Goal: Task Accomplishment & Management: Complete application form

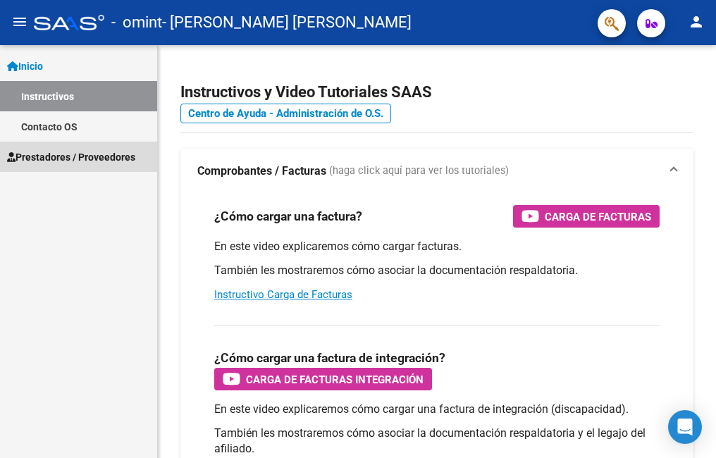
click at [97, 156] on span "Prestadores / Proveedores" at bounding box center [71, 157] width 128 height 16
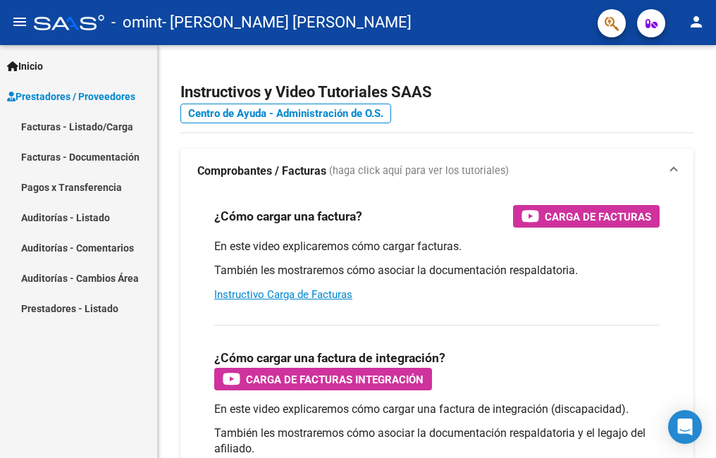
click at [109, 127] on link "Facturas - Listado/Carga" at bounding box center [78, 126] width 157 height 30
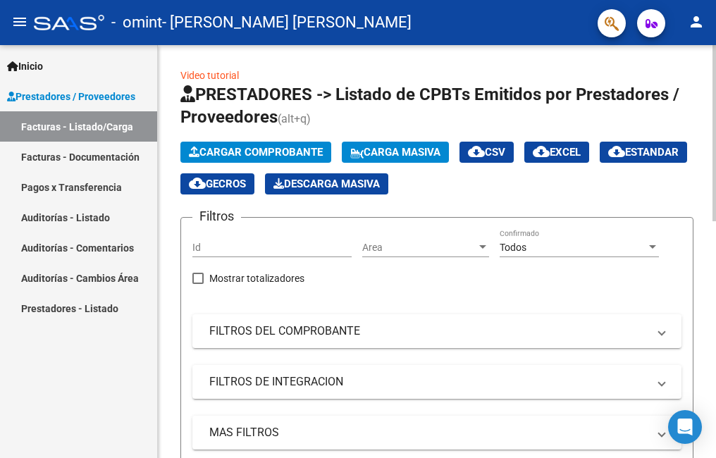
click at [312, 151] on span "Cargar Comprobante" at bounding box center [256, 152] width 134 height 13
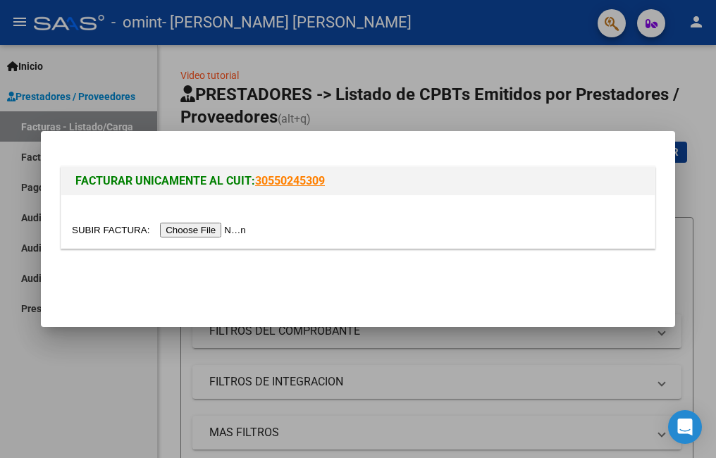
click at [210, 228] on input "file" at bounding box center [161, 230] width 178 height 15
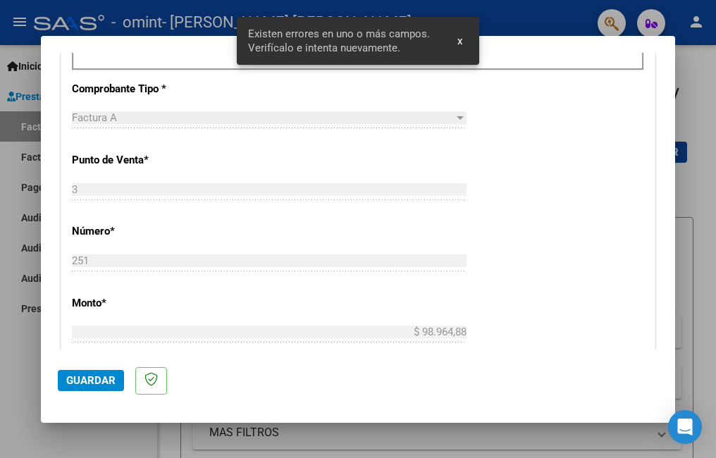
scroll to position [342, 0]
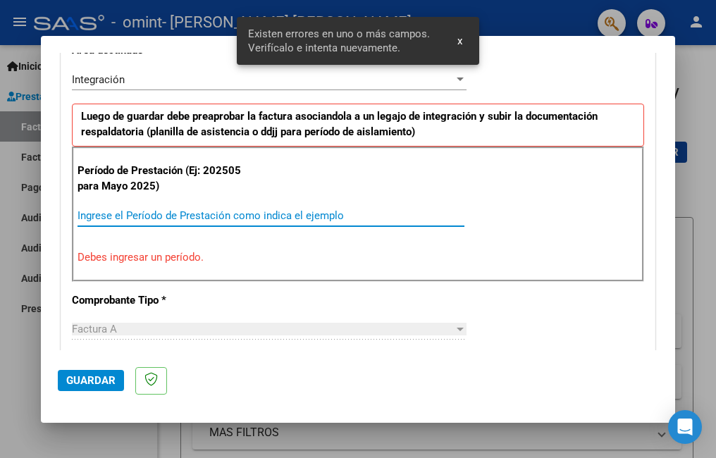
click at [108, 216] on input "Ingrese el Período de Prestación como indica el ejemplo" at bounding box center [271, 215] width 387 height 13
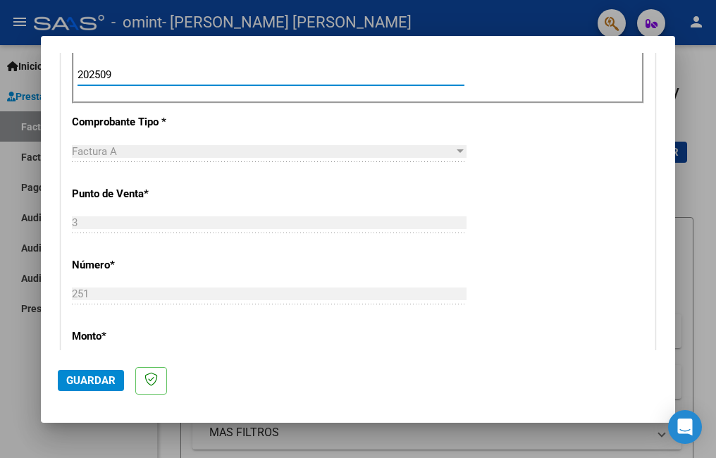
scroll to position [624, 0]
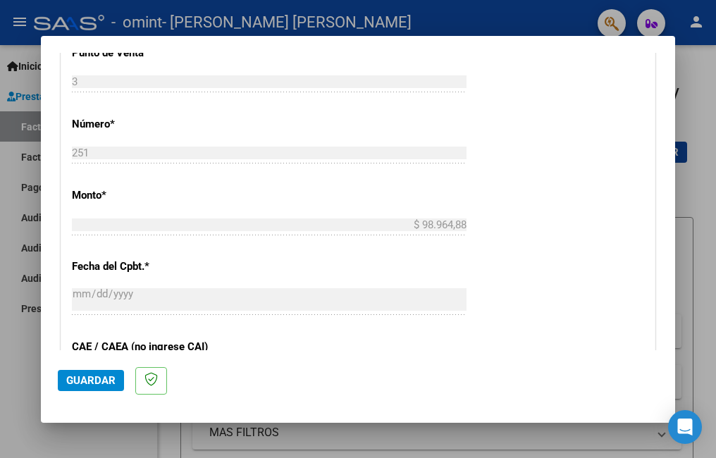
type input "202509"
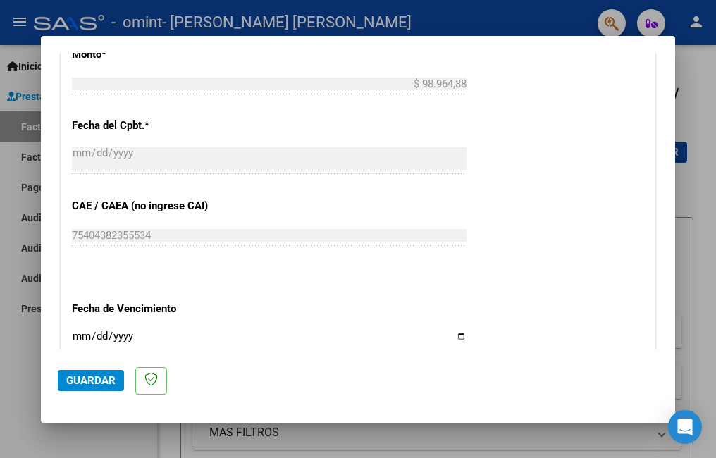
scroll to position [836, 0]
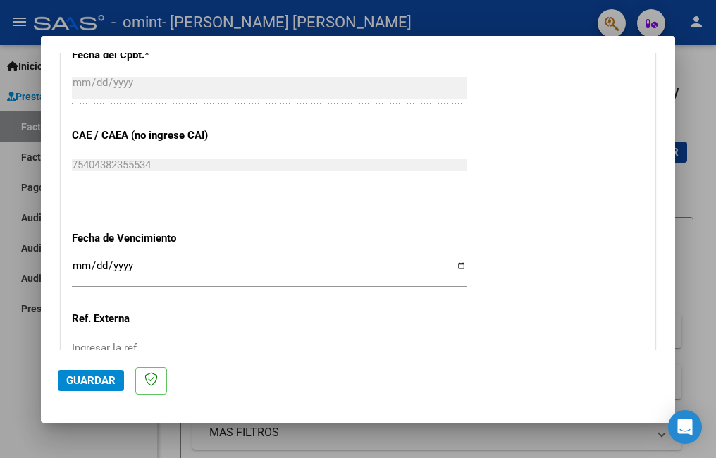
click at [456, 268] on input "Ingresar la fecha" at bounding box center [269, 271] width 395 height 23
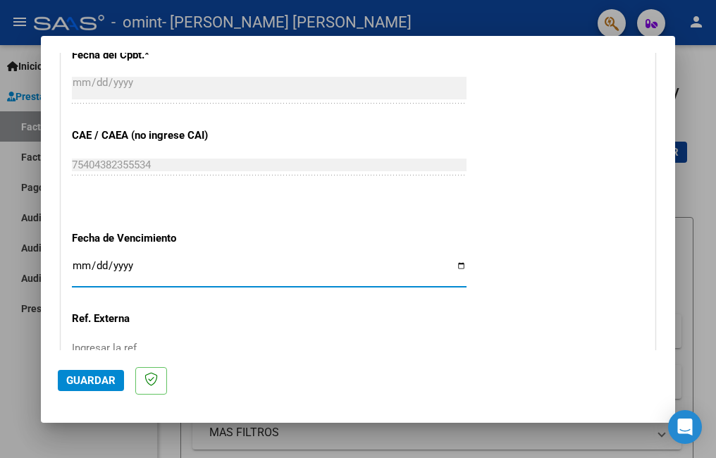
type input "[DATE]"
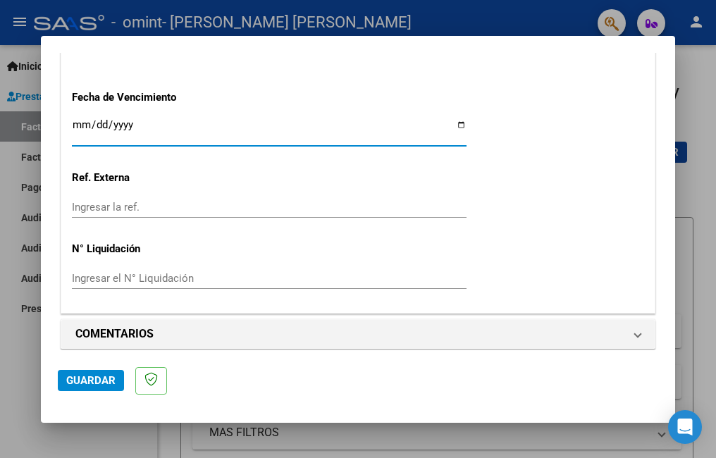
scroll to position [985, 0]
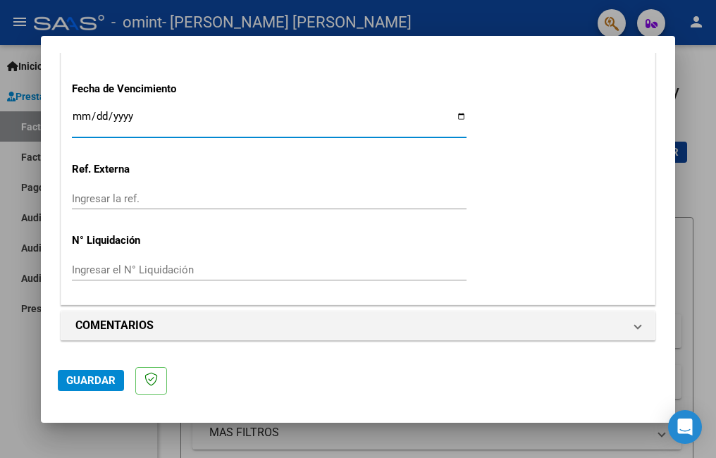
click at [87, 374] on span "Guardar" at bounding box center [90, 380] width 49 height 13
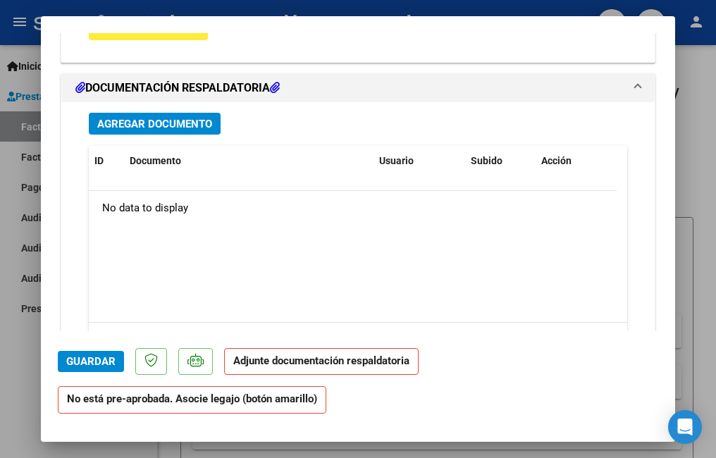
scroll to position [1110, 0]
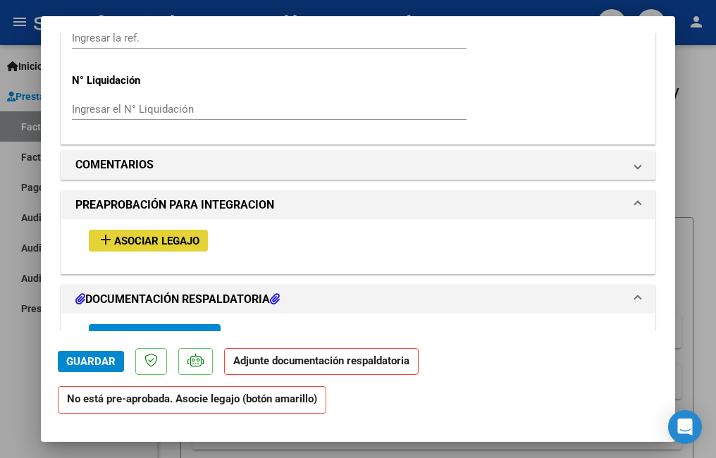
click at [171, 240] on span "Asociar Legajo" at bounding box center [156, 241] width 85 height 13
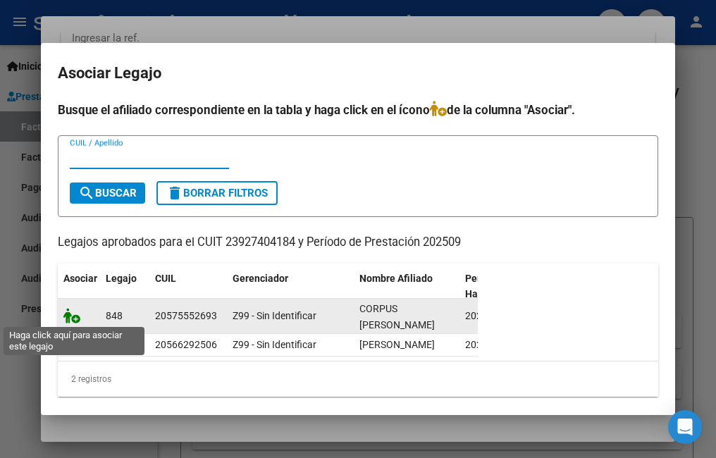
click at [66, 315] on icon at bounding box center [71, 316] width 17 height 16
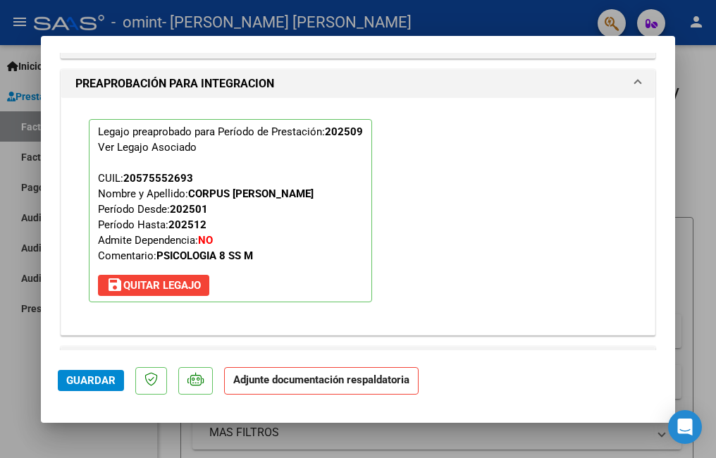
scroll to position [1499, 0]
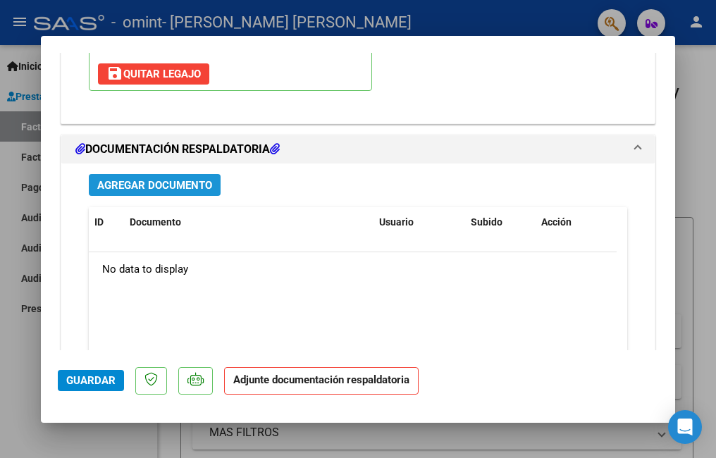
click at [192, 179] on span "Agregar Documento" at bounding box center [154, 185] width 115 height 13
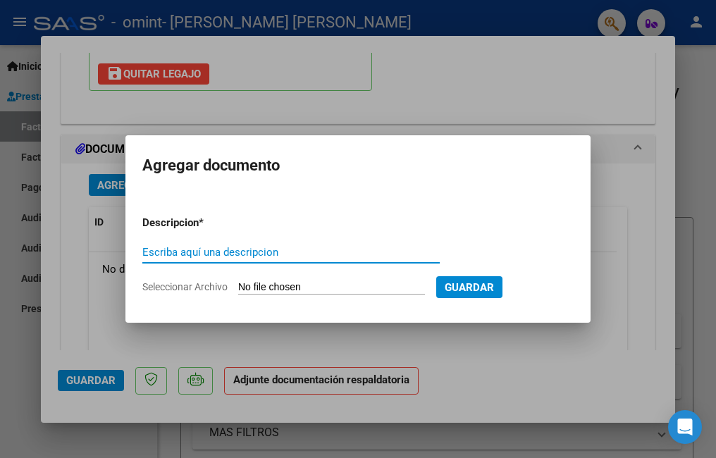
click at [316, 258] on input "Escriba aquí una descripcion" at bounding box center [290, 252] width 297 height 13
type input "planilla de asistencia del mes de setiembre CORPUS TOMAS"
click at [379, 282] on input "Seleccionar Archivo" at bounding box center [331, 287] width 187 height 13
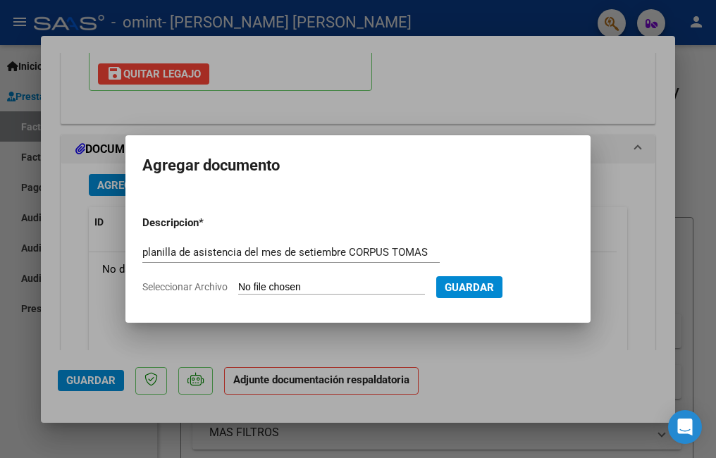
type input "C:\fakepath\asistencia CORPUS setpsi.pdf"
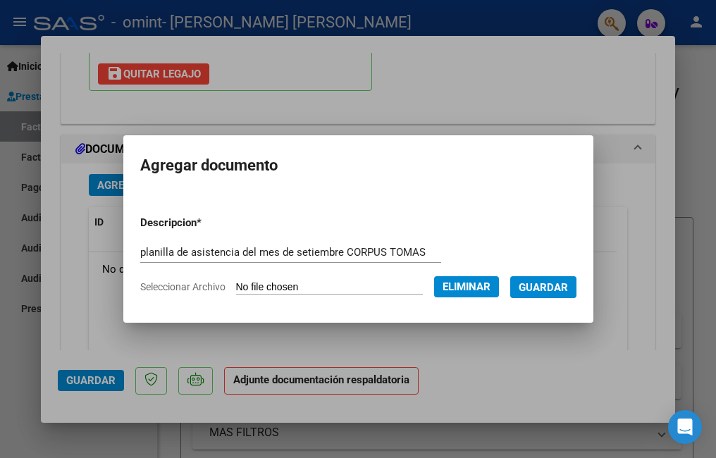
click at [549, 287] on span "Guardar" at bounding box center [543, 287] width 49 height 13
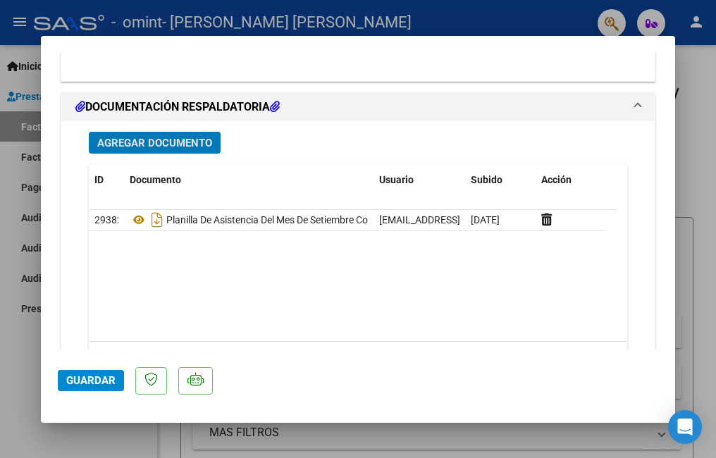
scroll to position [1611, 0]
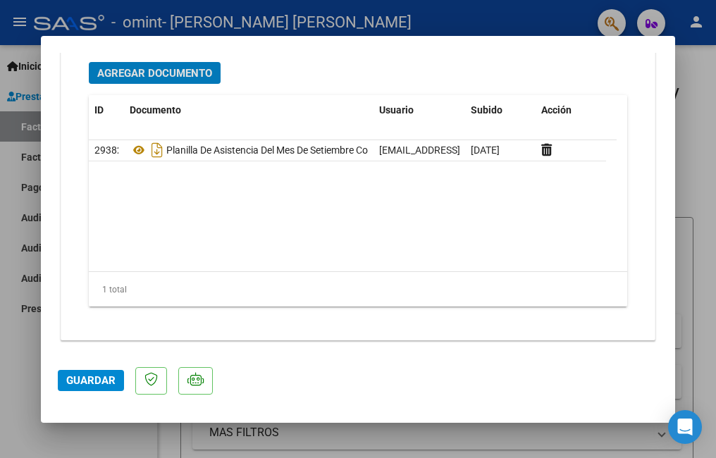
click at [85, 380] on span "Guardar" at bounding box center [90, 380] width 49 height 13
drag, startPoint x: 5, startPoint y: 347, endPoint x: 42, endPoint y: 78, distance: 271.7
click at [6, 346] on div at bounding box center [358, 229] width 716 height 458
click at [6, 346] on div "Inicio Instructivos Contacto OS Prestadores / Proveedores Facturas - Listado/Ca…" at bounding box center [78, 251] width 157 height 413
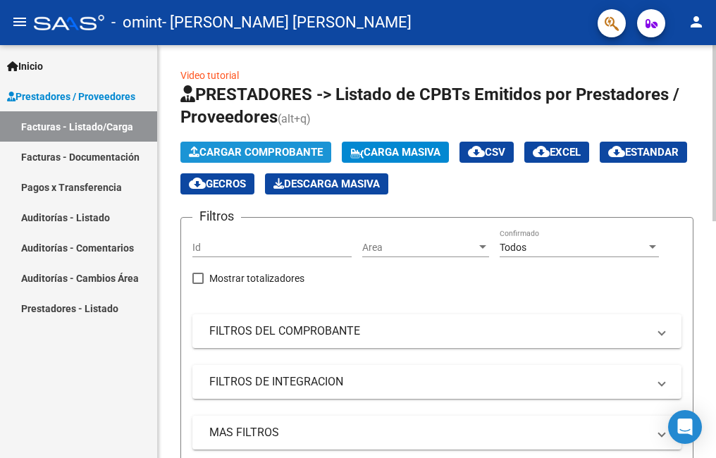
click at [260, 147] on span "Cargar Comprobante" at bounding box center [256, 152] width 134 height 13
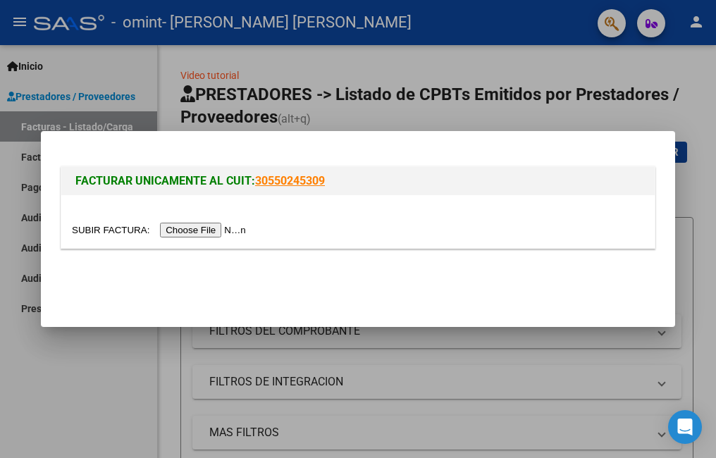
click at [206, 230] on input "file" at bounding box center [161, 230] width 178 height 15
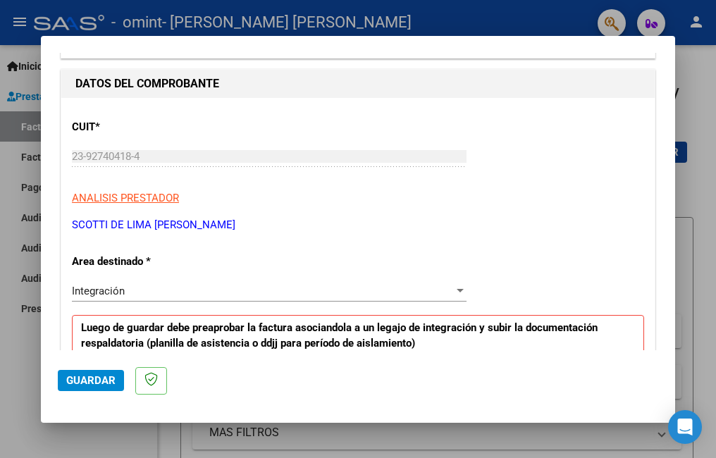
scroll to position [342, 0]
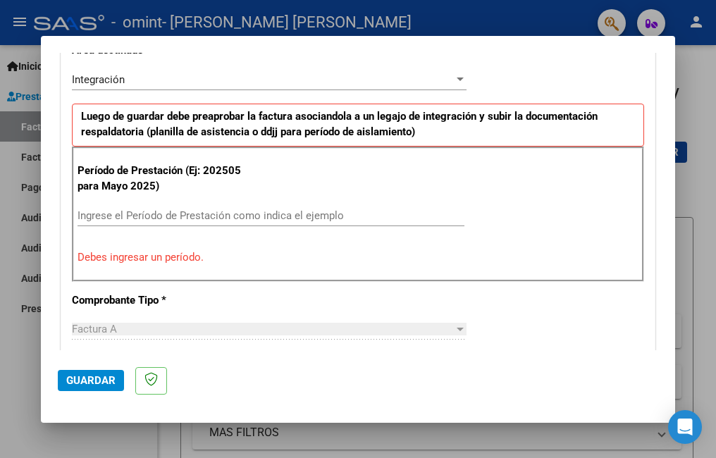
click at [173, 217] on input "Ingrese el Período de Prestación como indica el ejemplo" at bounding box center [271, 215] width 387 height 13
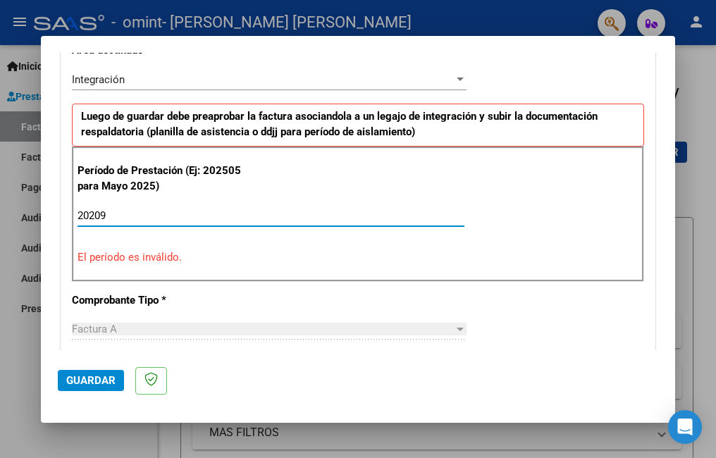
click at [94, 213] on input "20209" at bounding box center [271, 215] width 387 height 13
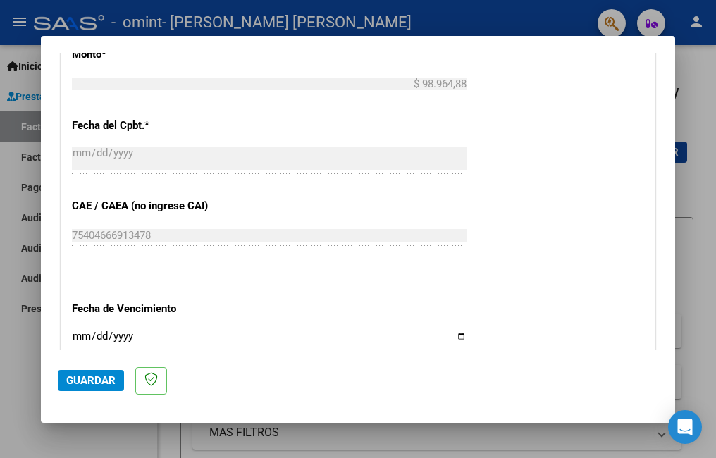
scroll to position [836, 0]
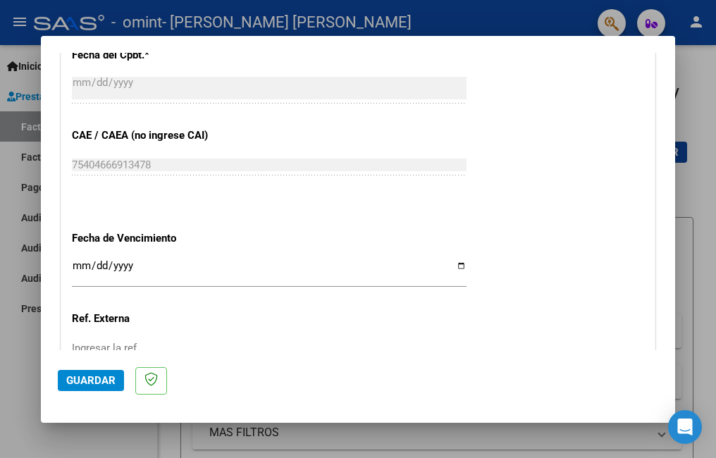
type input "202509"
click at [452, 266] on input "Ingresar la fecha" at bounding box center [269, 271] width 395 height 23
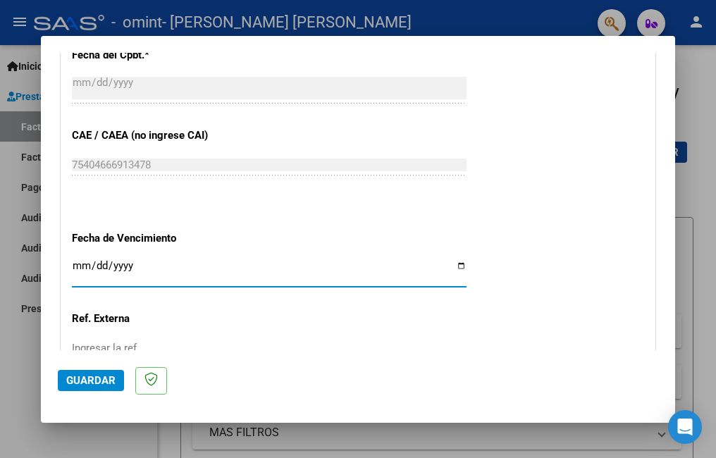
type input "[DATE]"
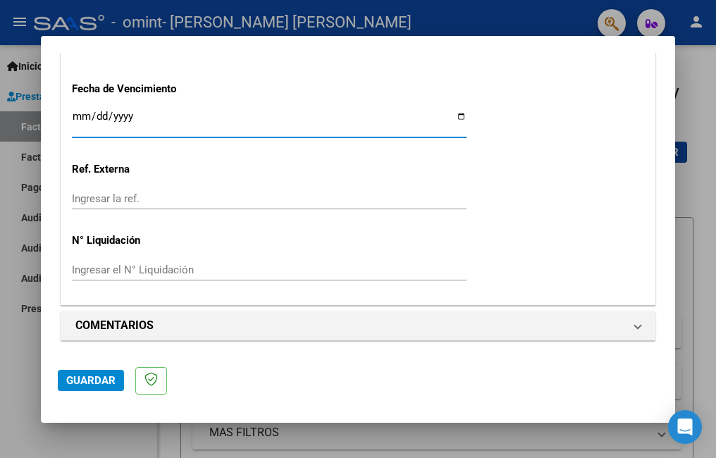
click at [100, 376] on span "Guardar" at bounding box center [90, 380] width 49 height 13
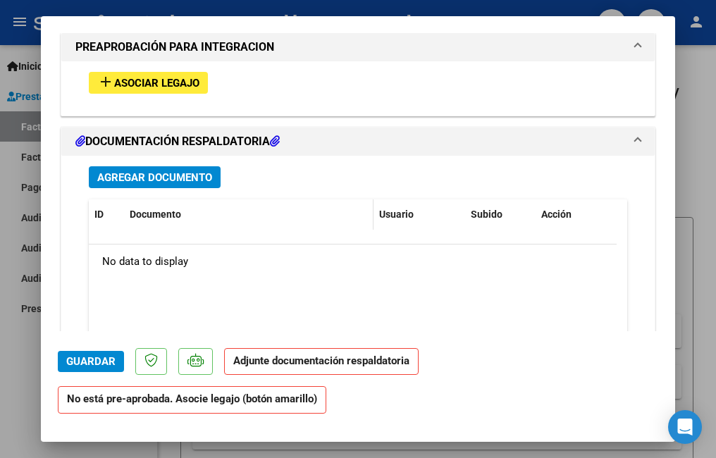
scroll to position [1127, 0]
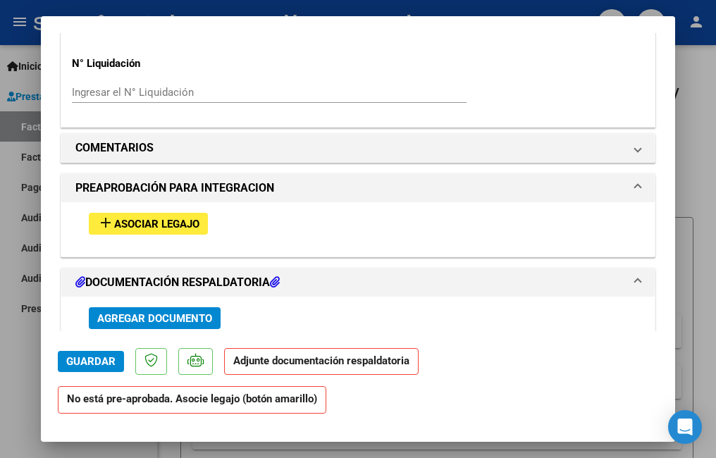
click at [182, 221] on span "Asociar Legajo" at bounding box center [156, 224] width 85 height 13
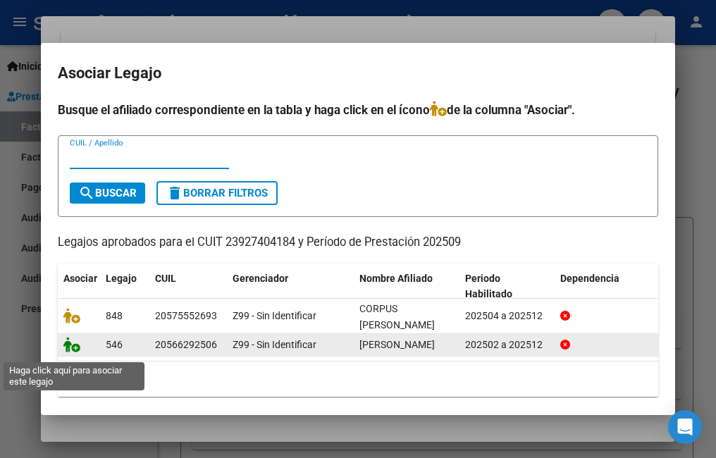
click at [69, 352] on icon at bounding box center [71, 345] width 17 height 16
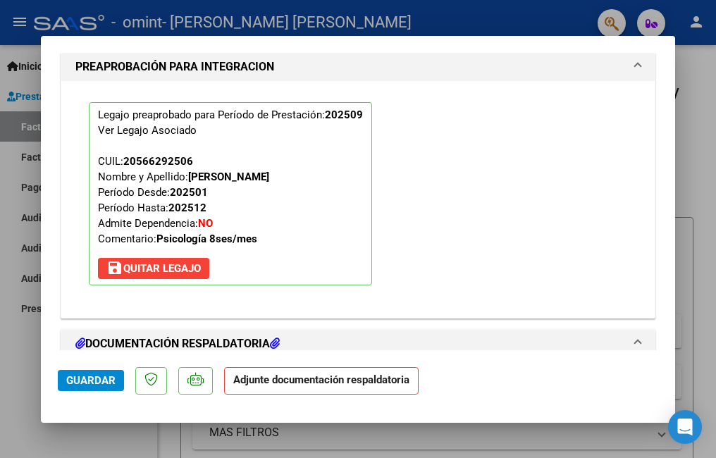
scroll to position [1516, 0]
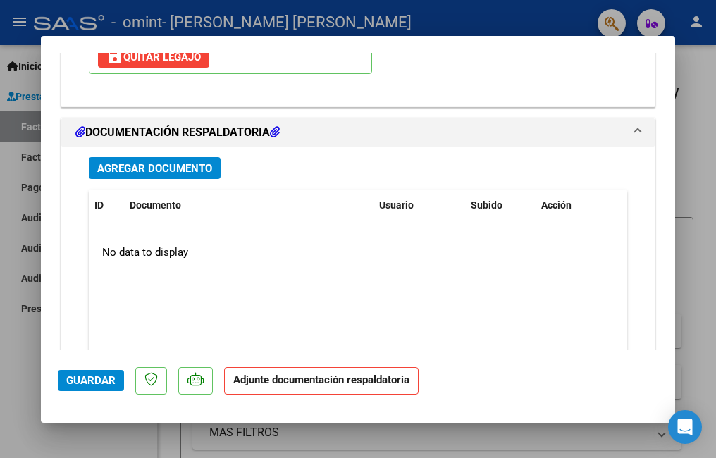
click at [154, 165] on span "Agregar Documento" at bounding box center [154, 168] width 115 height 13
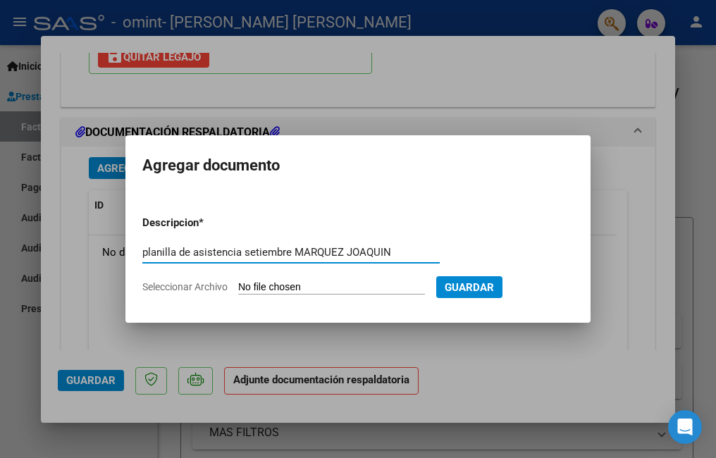
type input "planilla de asistencia setiembre MARQUEZ JOAQUIN"
click at [335, 290] on input "Seleccionar Archivo" at bounding box center [331, 287] width 187 height 13
type input "C:\fakepath\CamScanner [DATE] 21.12.pdf"
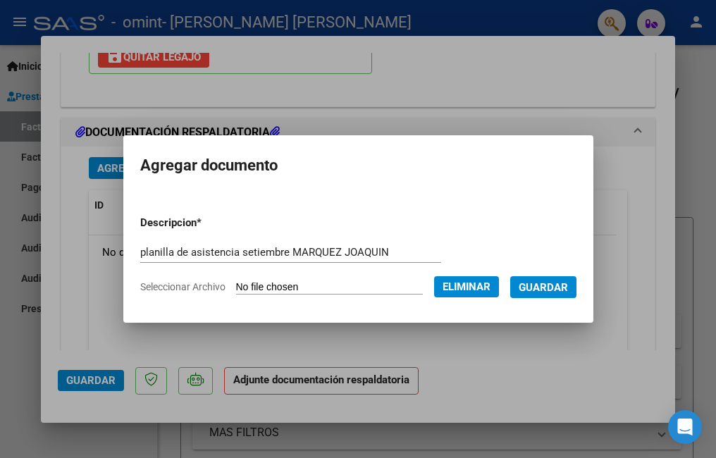
click at [564, 285] on span "Guardar" at bounding box center [543, 287] width 49 height 13
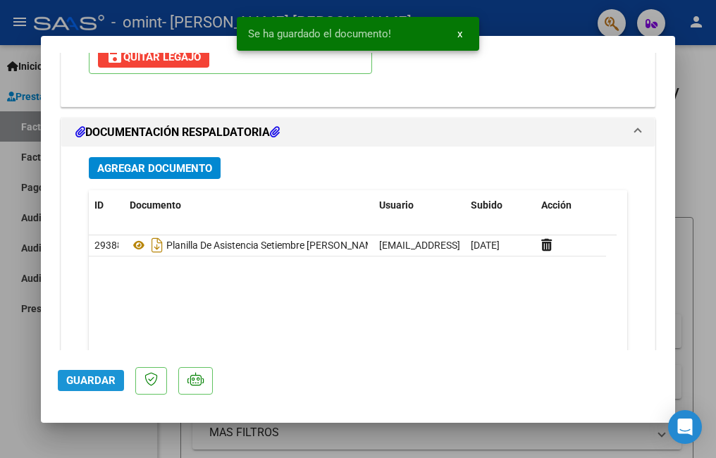
click at [95, 382] on span "Guardar" at bounding box center [90, 380] width 49 height 13
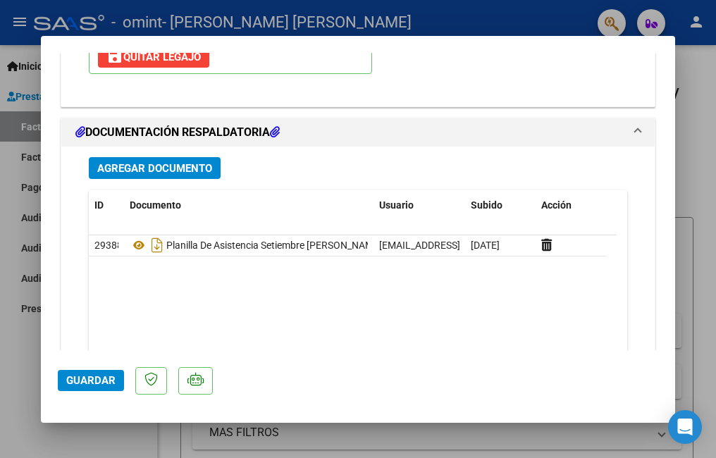
click at [85, 383] on span "Guardar" at bounding box center [90, 380] width 49 height 13
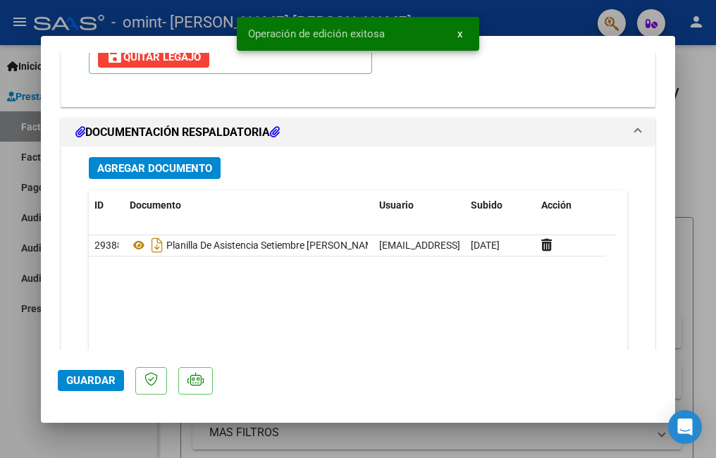
click at [16, 359] on div at bounding box center [358, 229] width 716 height 458
click at [16, 359] on div "Inicio Instructivos Contacto OS Prestadores / Proveedores Facturas - Listado/Ca…" at bounding box center [78, 251] width 157 height 413
type input "$ 0,00"
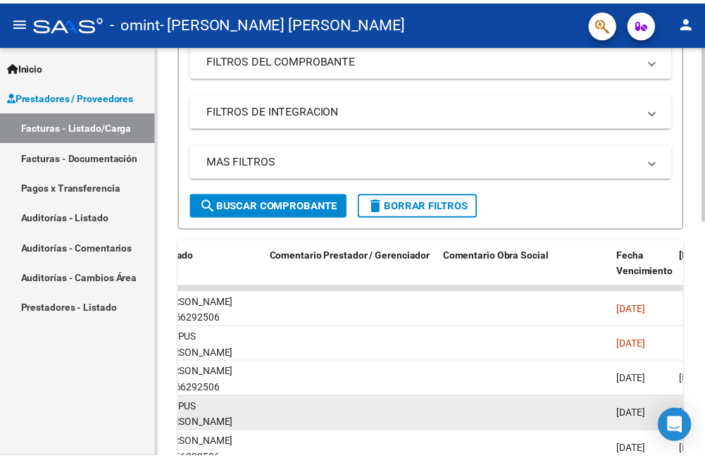
scroll to position [342, 0]
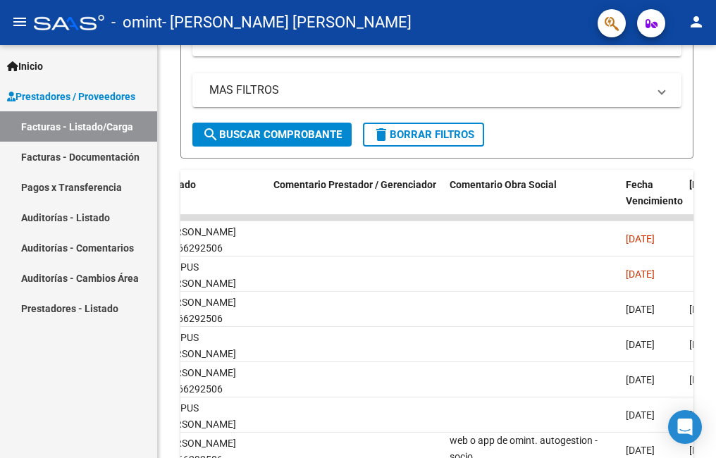
click at [698, 24] on mat-icon "person" at bounding box center [696, 21] width 17 height 17
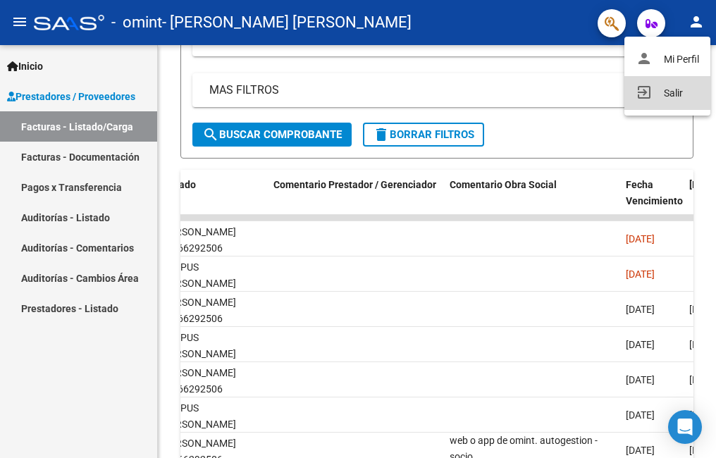
click at [669, 94] on button "exit_to_app Salir" at bounding box center [667, 93] width 86 height 34
